Goal: Book appointment/travel/reservation

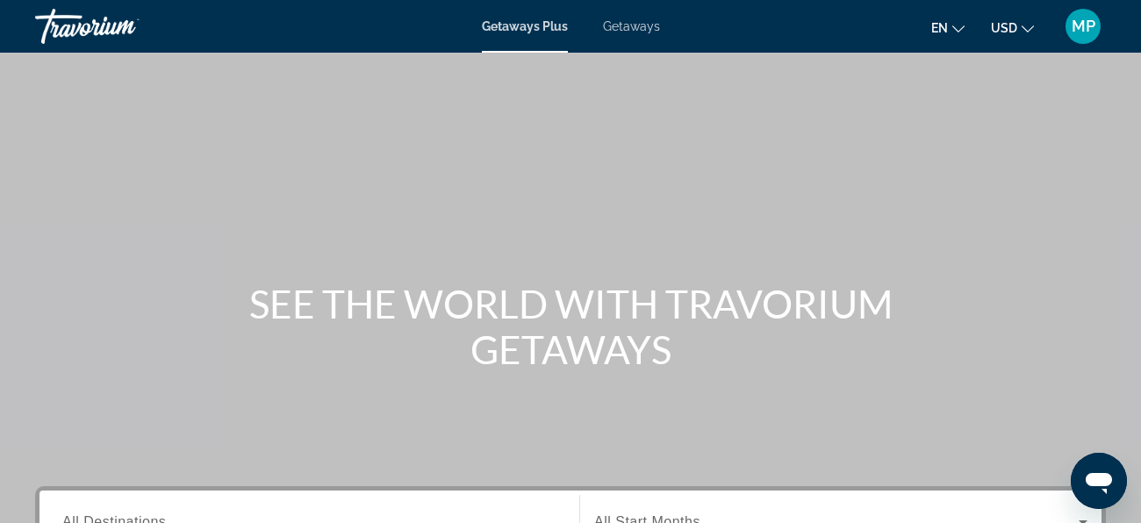
click at [648, 25] on span "Getaways" at bounding box center [631, 26] width 57 height 14
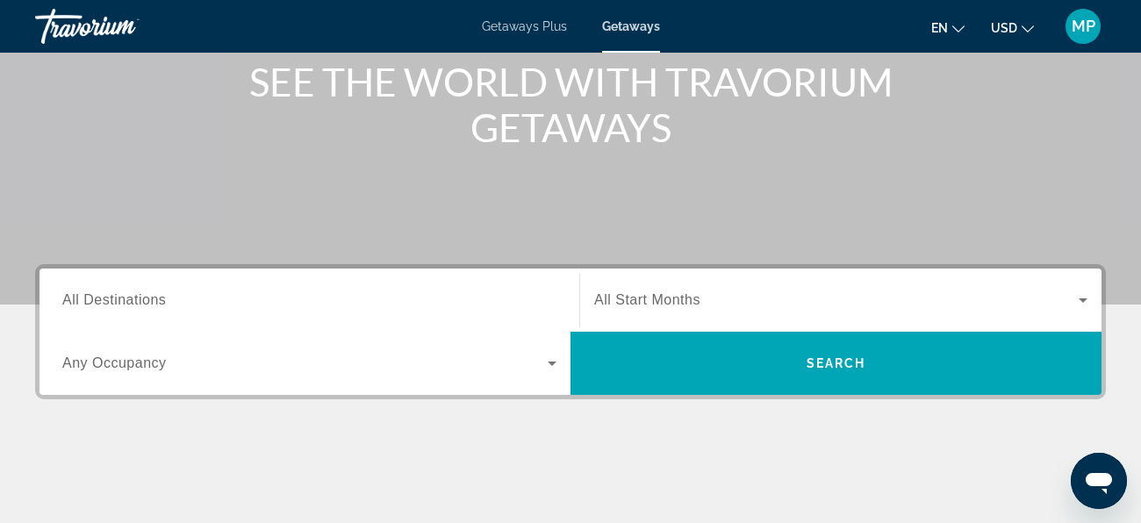
scroll to position [227, 0]
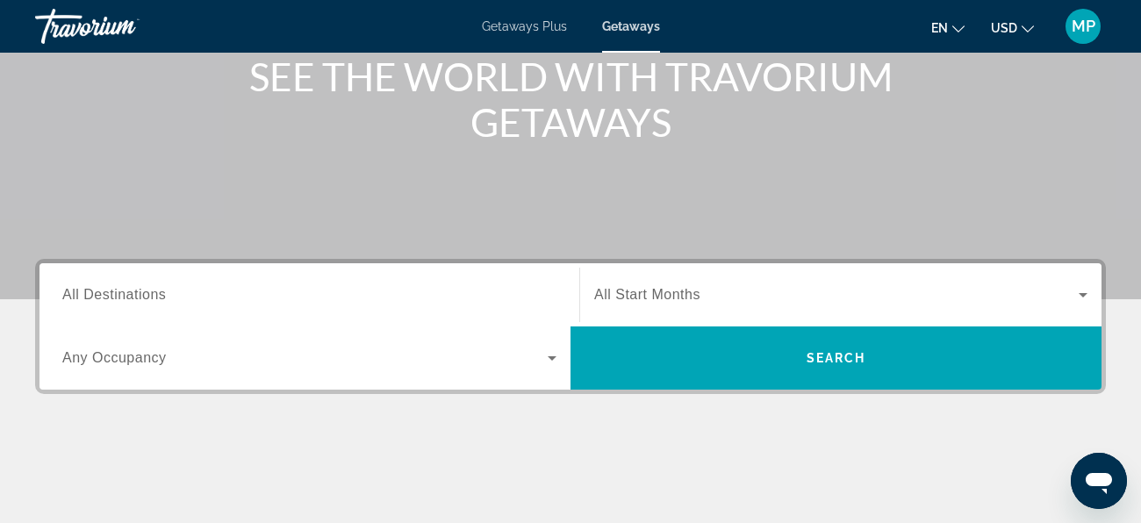
click at [164, 294] on span "All Destinations" at bounding box center [114, 294] width 104 height 15
click at [164, 294] on input "Destination All Destinations" at bounding box center [309, 295] width 494 height 21
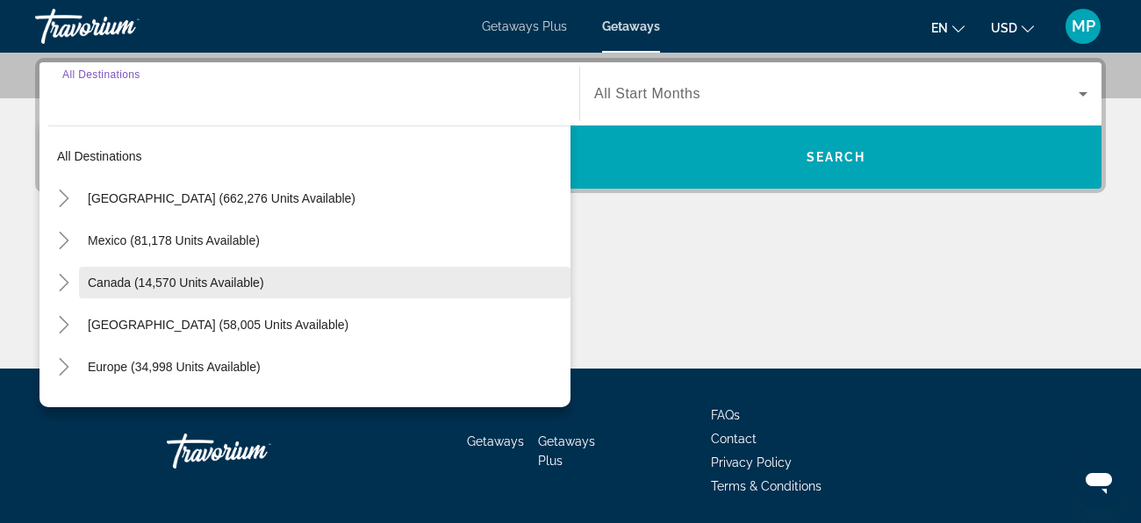
scroll to position [429, 0]
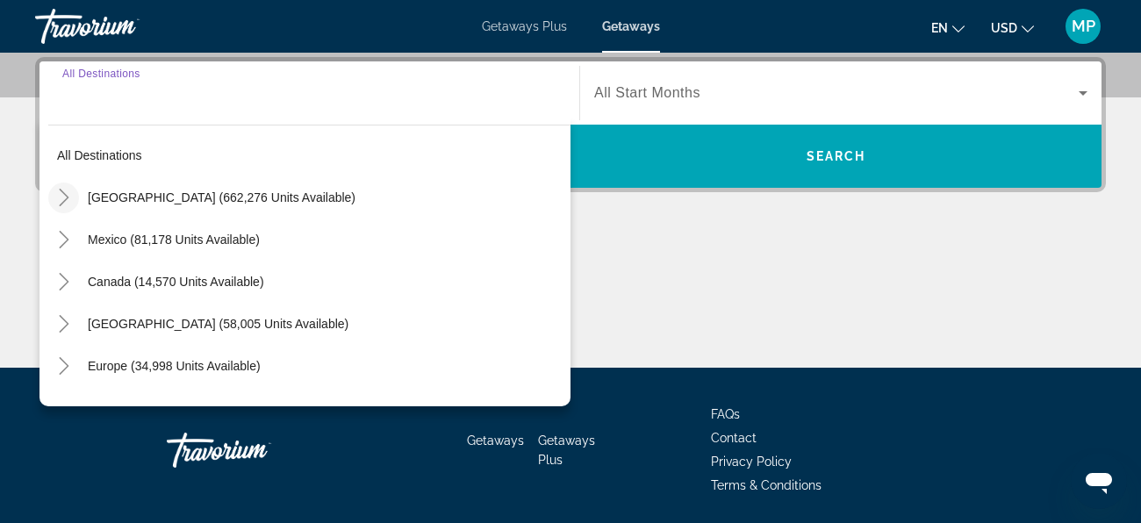
click at [68, 194] on icon "Toggle United States (662,276 units available)" at bounding box center [64, 198] width 18 height 18
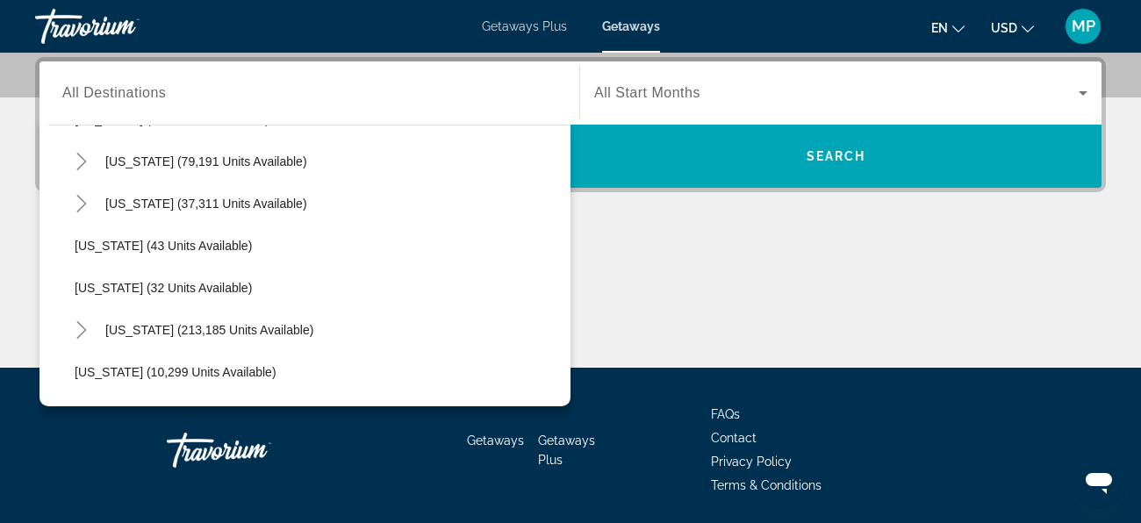
scroll to position [157, 0]
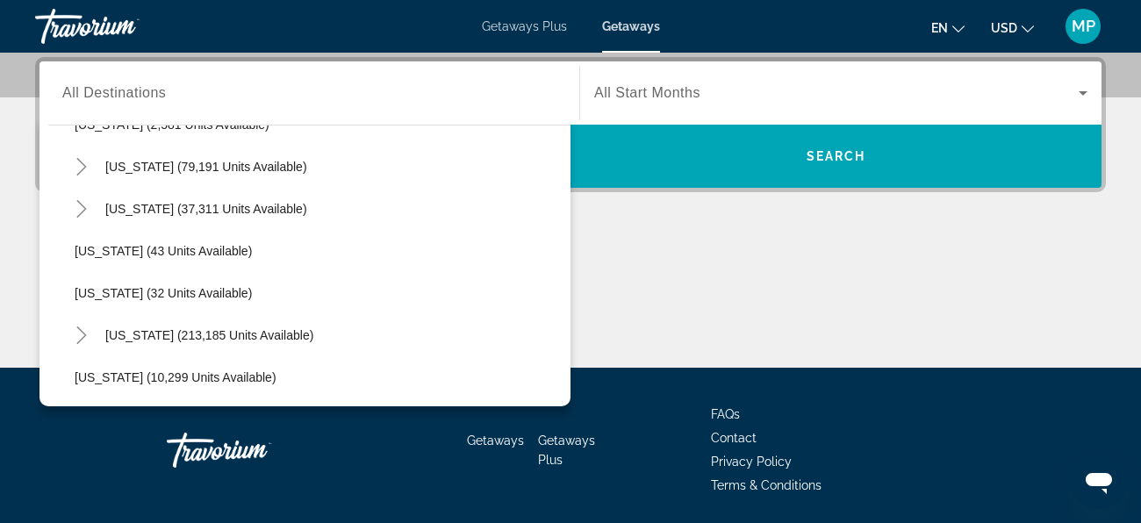
click at [113, 203] on span "[US_STATE] (37,311 units available)" at bounding box center [206, 209] width 202 height 14
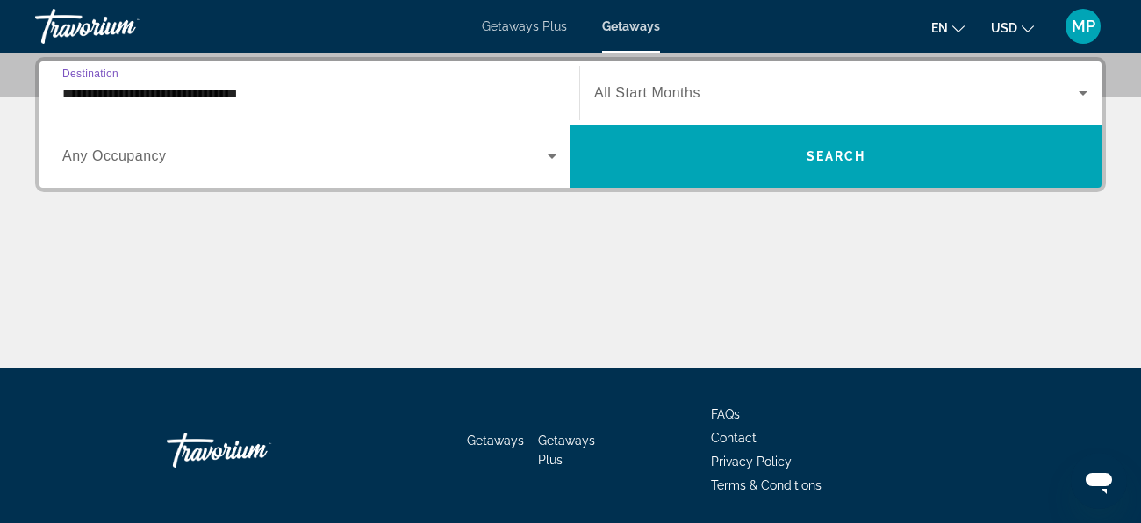
click at [209, 86] on input "**********" at bounding box center [309, 93] width 494 height 21
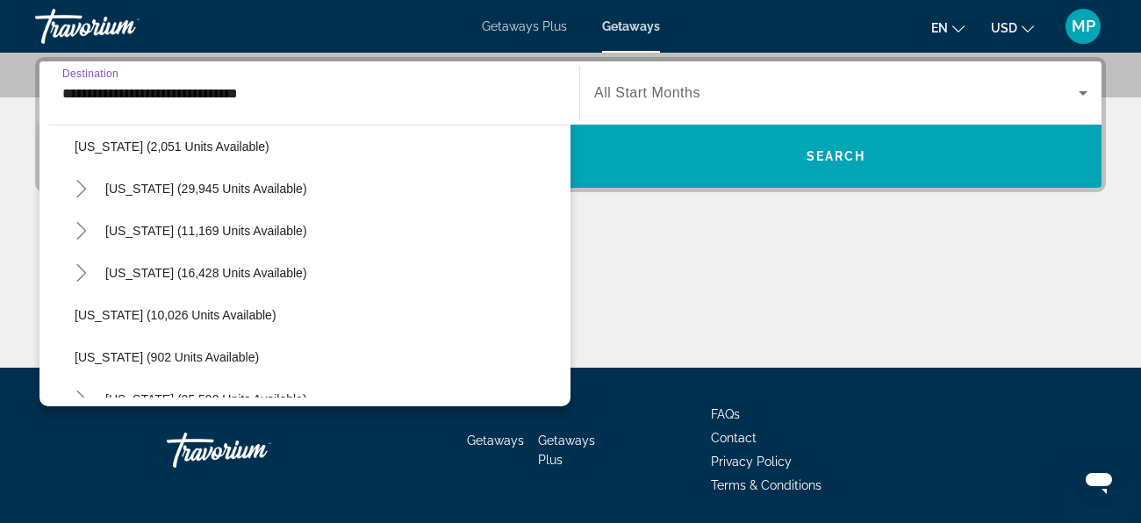
scroll to position [1571, 0]
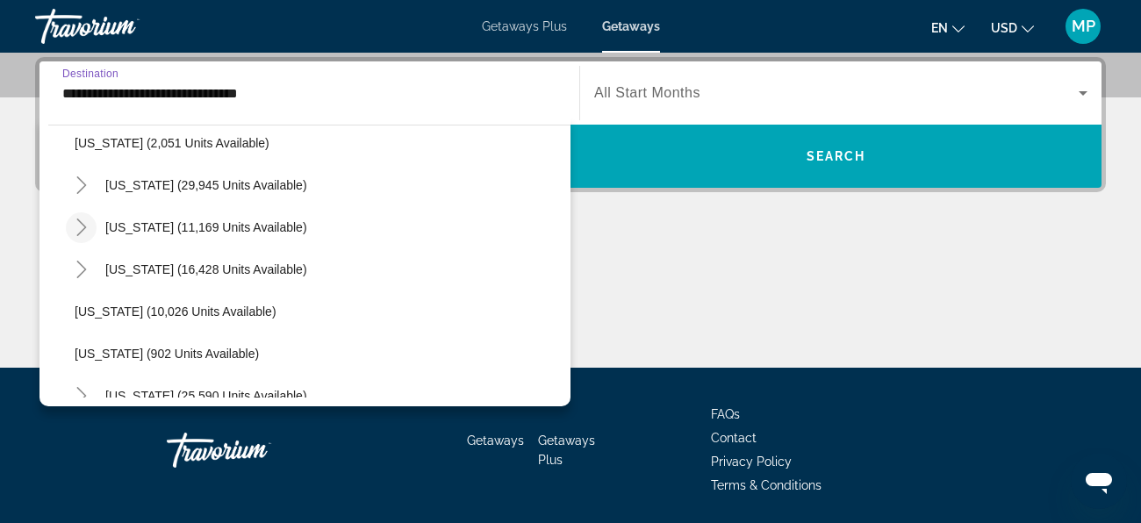
click at [84, 225] on icon "Toggle Tennessee (11,169 units available)" at bounding box center [81, 228] width 10 height 18
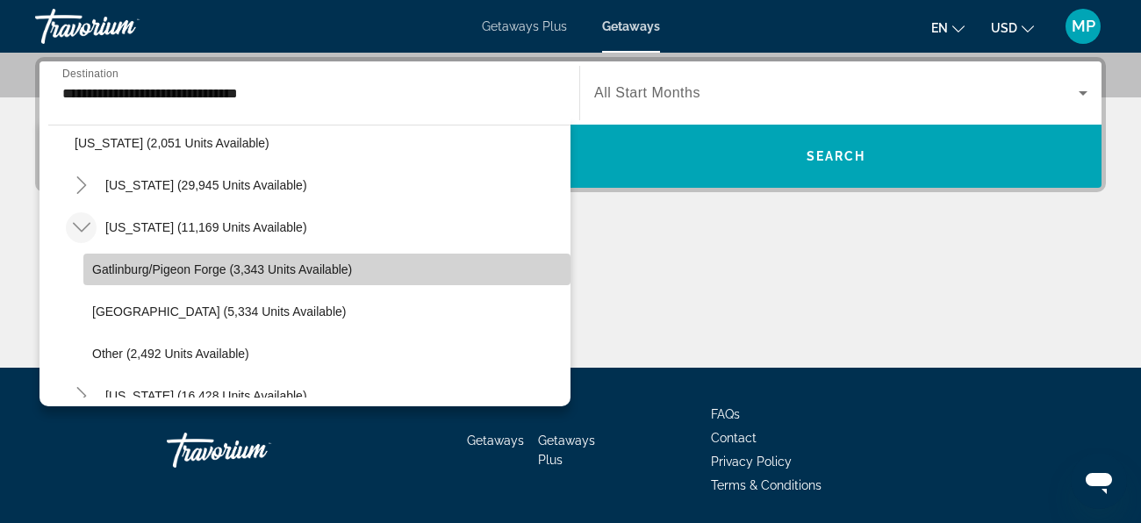
click at [135, 267] on span "Gatlinburg/Pigeon Forge (3,343 units available)" at bounding box center [222, 269] width 260 height 14
type input "**********"
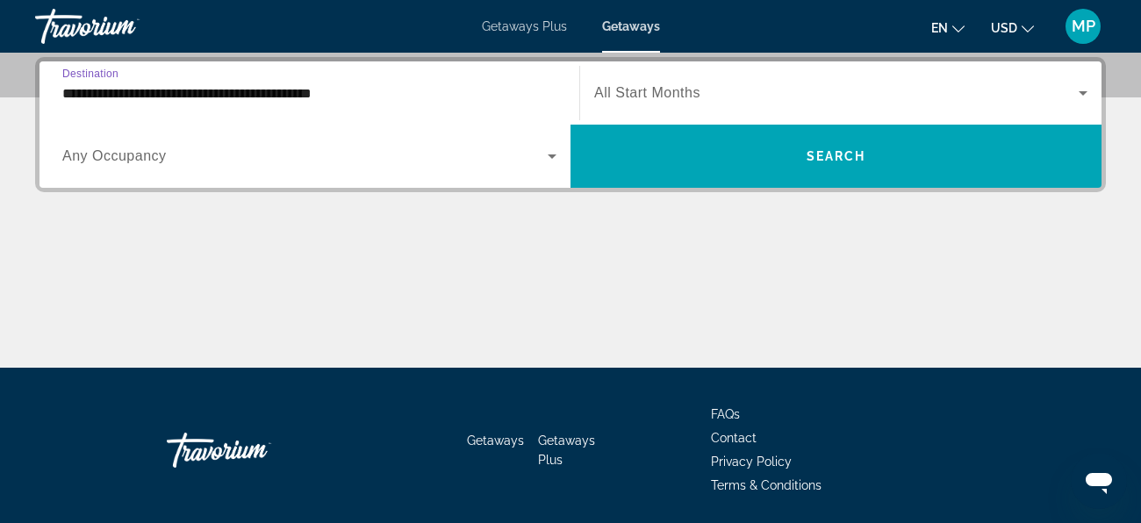
click at [412, 162] on span "Search widget" at bounding box center [304, 156] width 485 height 21
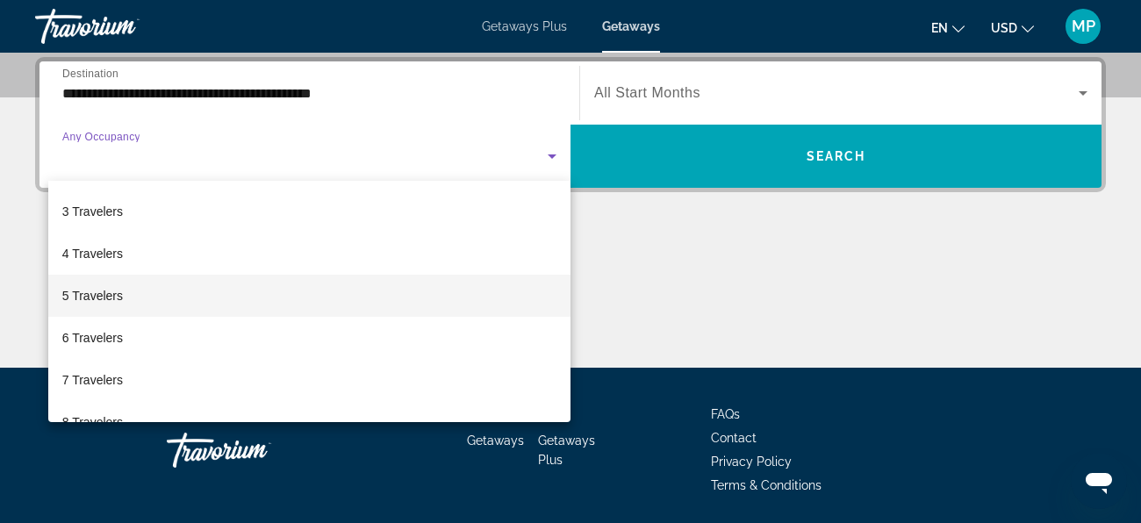
scroll to position [83, 0]
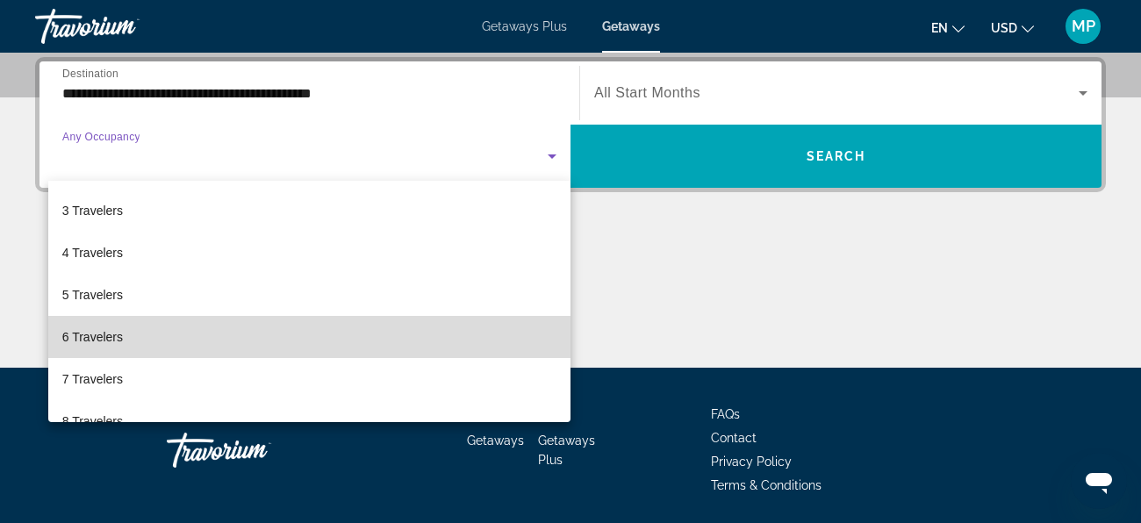
click at [241, 348] on mat-option "6 Travelers" at bounding box center [309, 337] width 522 height 42
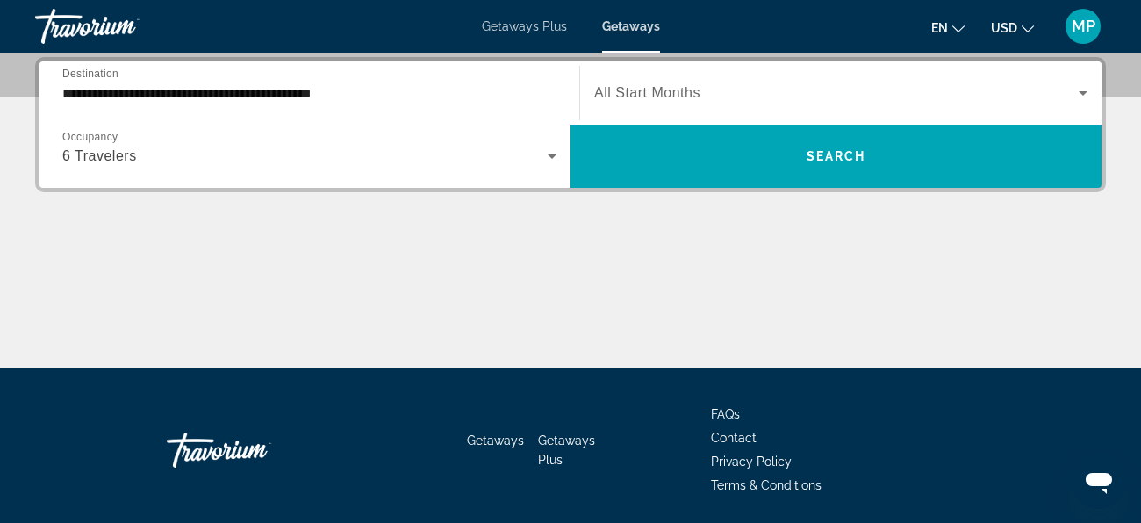
click at [1095, 89] on div "Start Month All Start Months" at bounding box center [840, 92] width 521 height 49
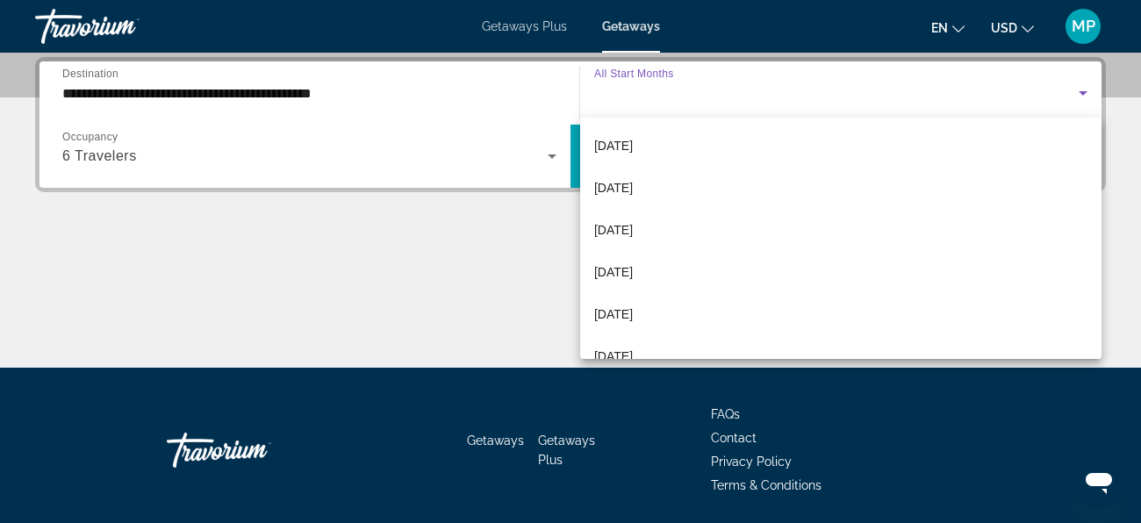
scroll to position [146, 0]
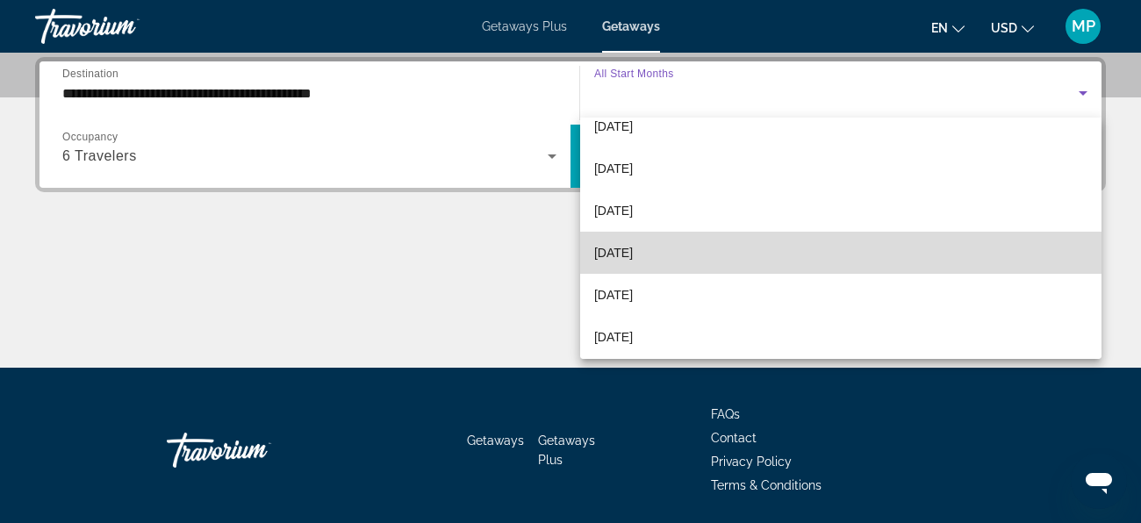
click at [719, 254] on mat-option "[DATE]" at bounding box center [840, 253] width 521 height 42
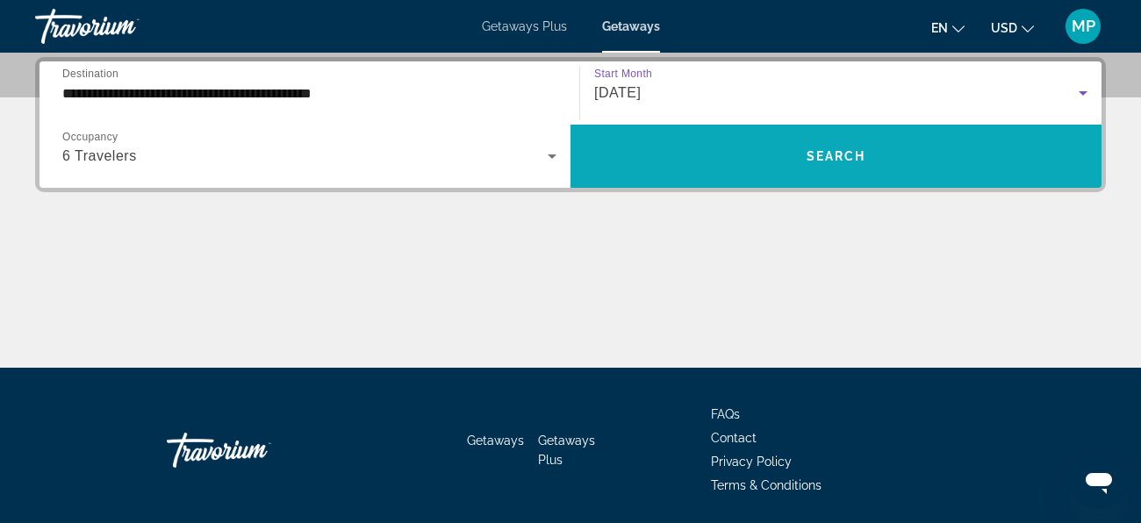
click at [857, 161] on span "Search" at bounding box center [837, 156] width 60 height 14
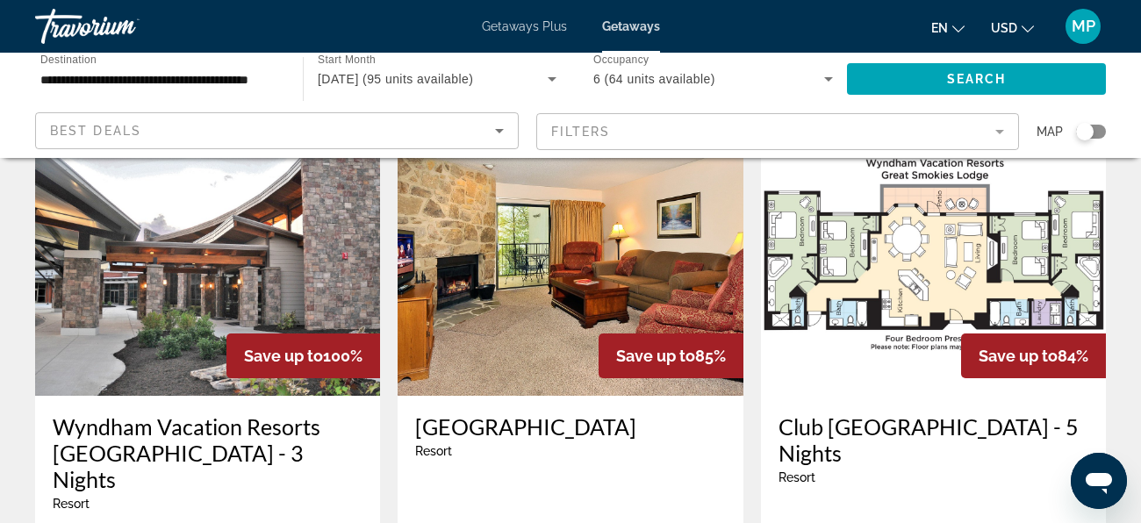
scroll to position [104, 0]
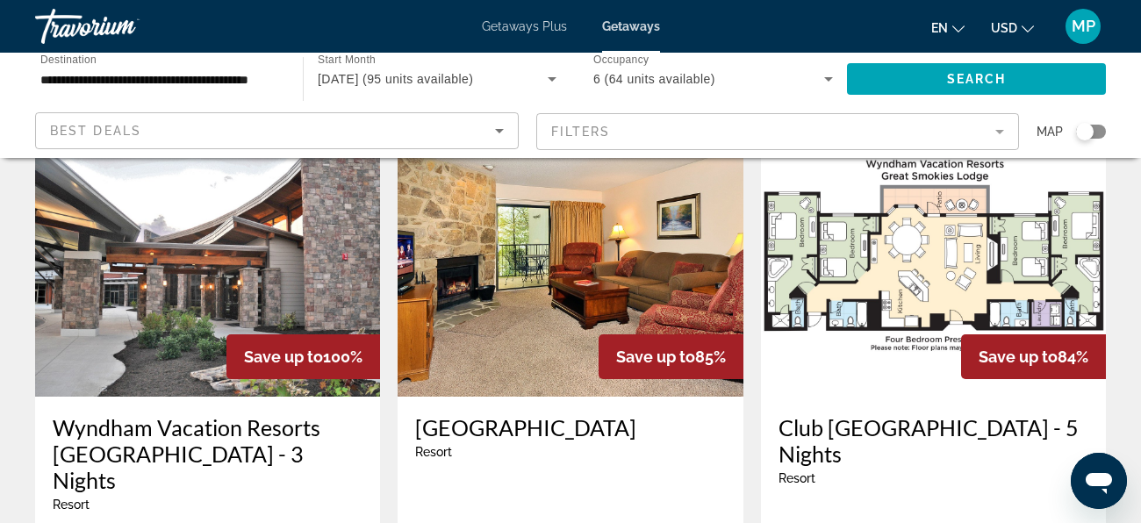
click at [179, 313] on img "Main content" at bounding box center [207, 256] width 345 height 281
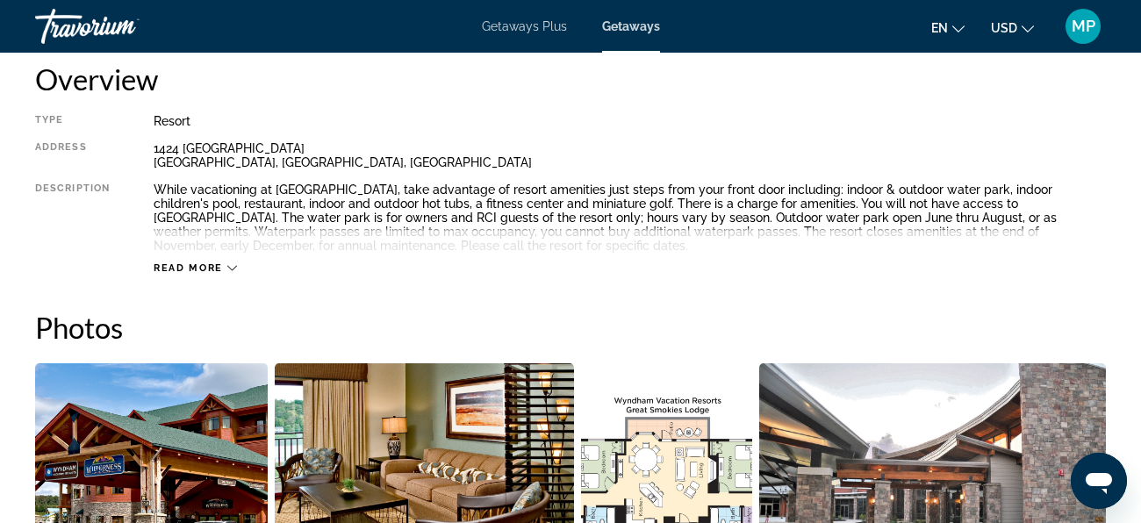
scroll to position [916, 0]
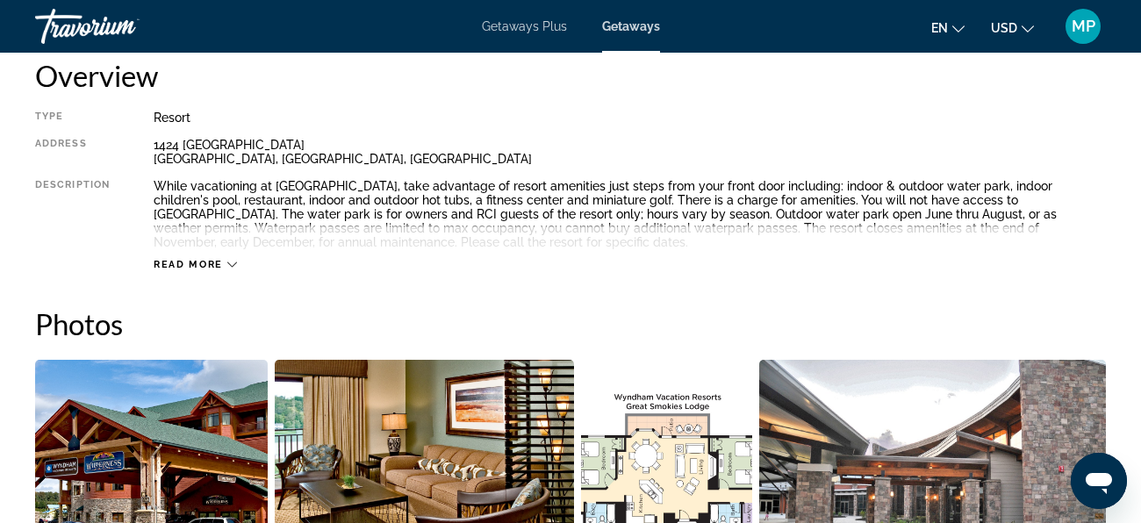
click at [197, 262] on span "Read more" at bounding box center [188, 264] width 69 height 11
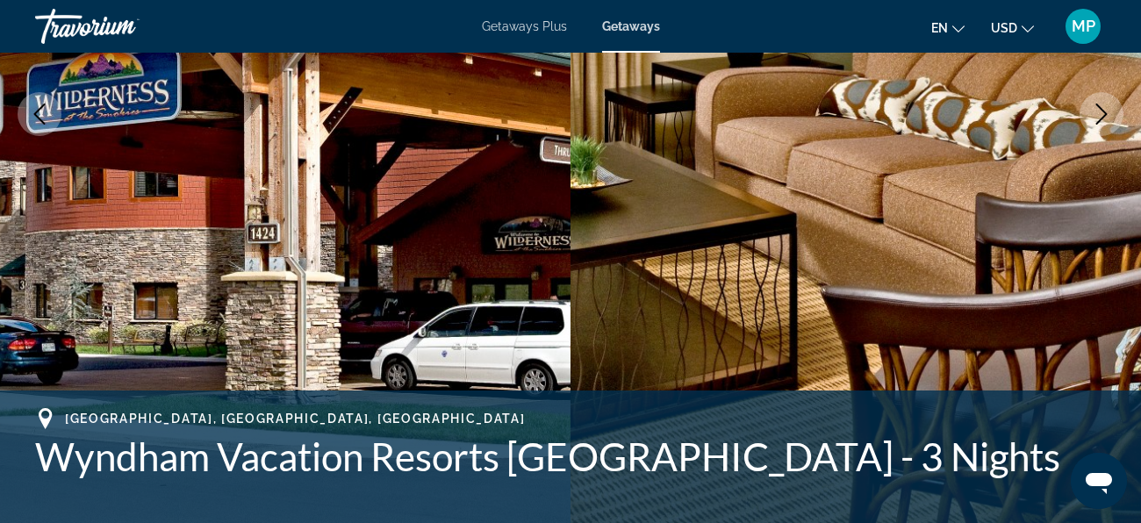
scroll to position [347, 0]
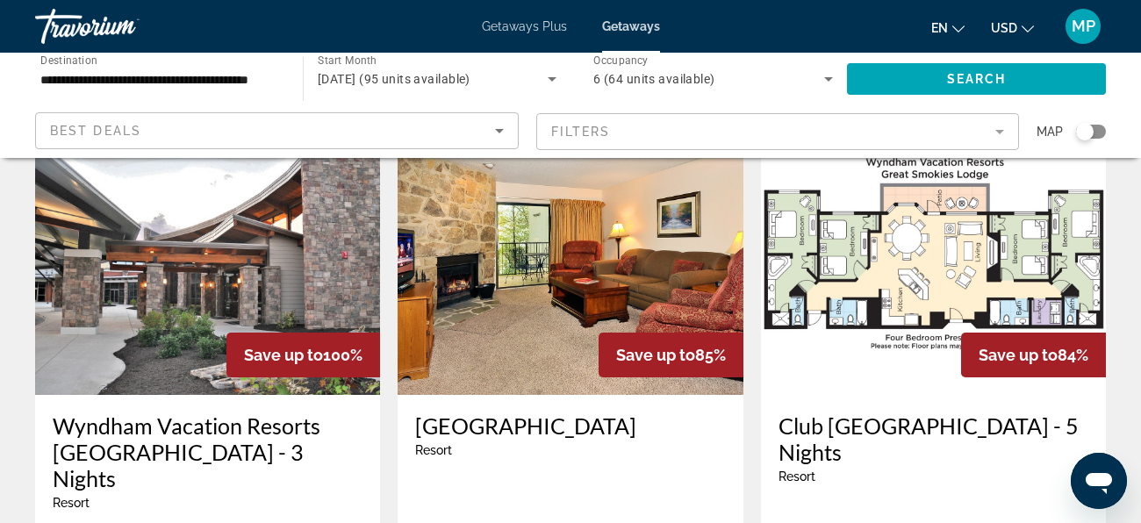
scroll to position [113, 0]
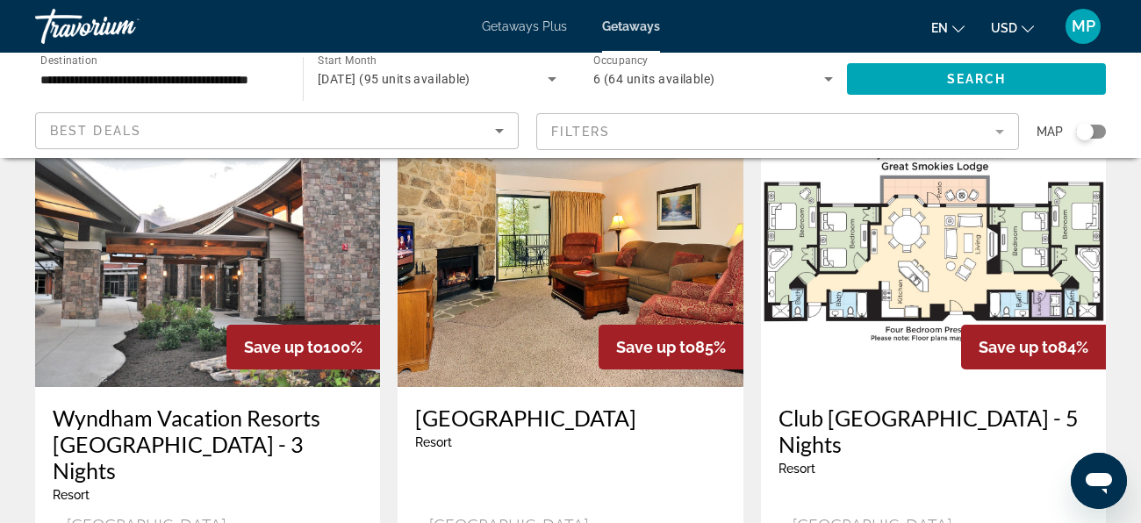
click at [932, 289] on img "Main content" at bounding box center [933, 246] width 345 height 281
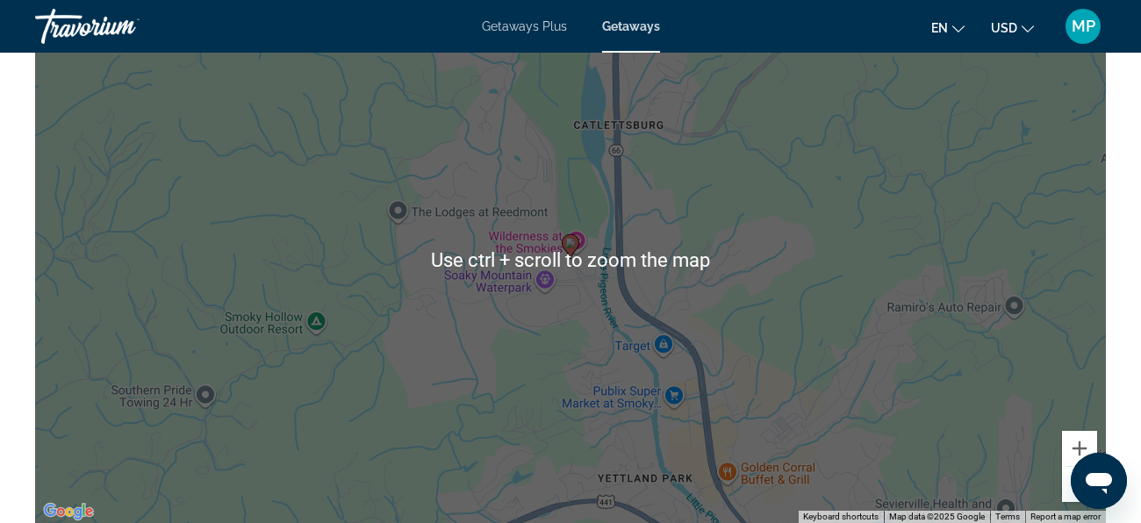
scroll to position [2923, 0]
